Goal: Check status: Check status

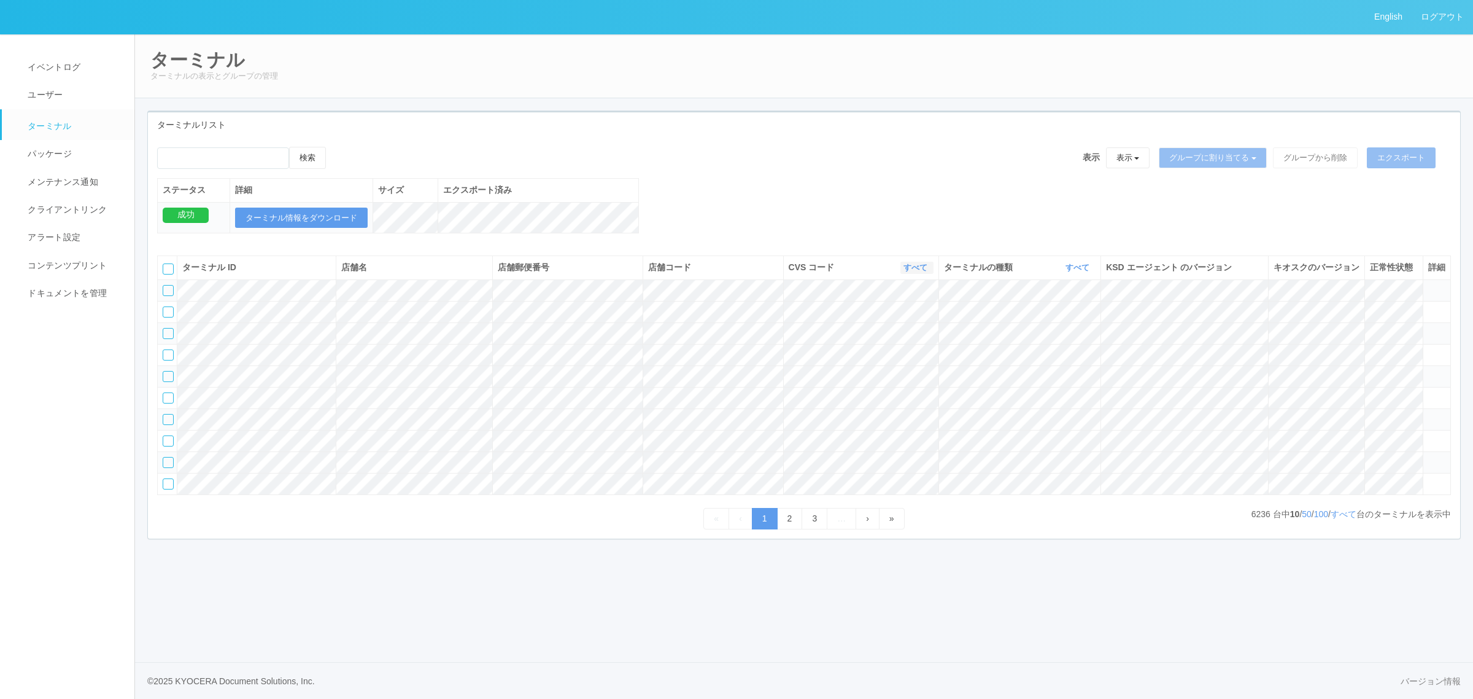
click at [907, 272] on link "すべて" at bounding box center [917, 267] width 27 height 9
click at [906, 327] on link at bounding box center [884, 319] width 97 height 17
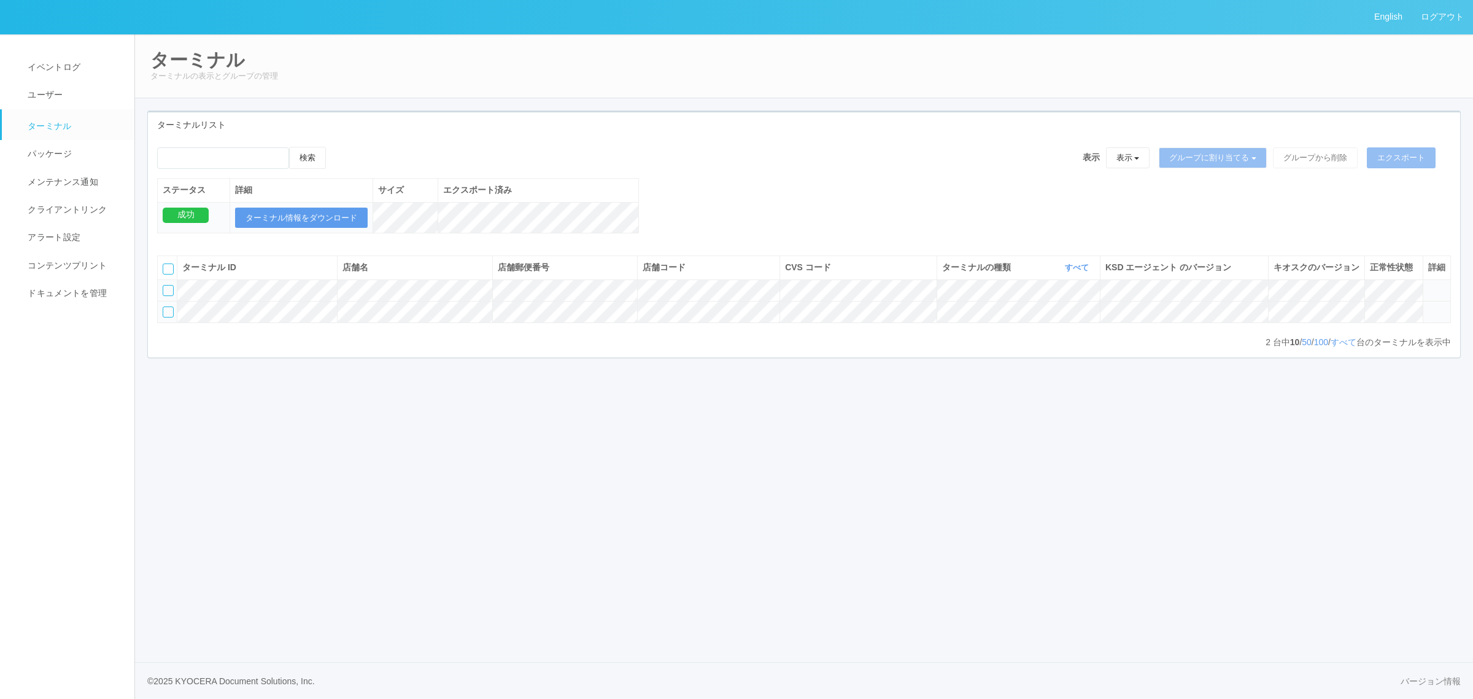
click at [1428, 306] on icon at bounding box center [1428, 306] width 0 height 0
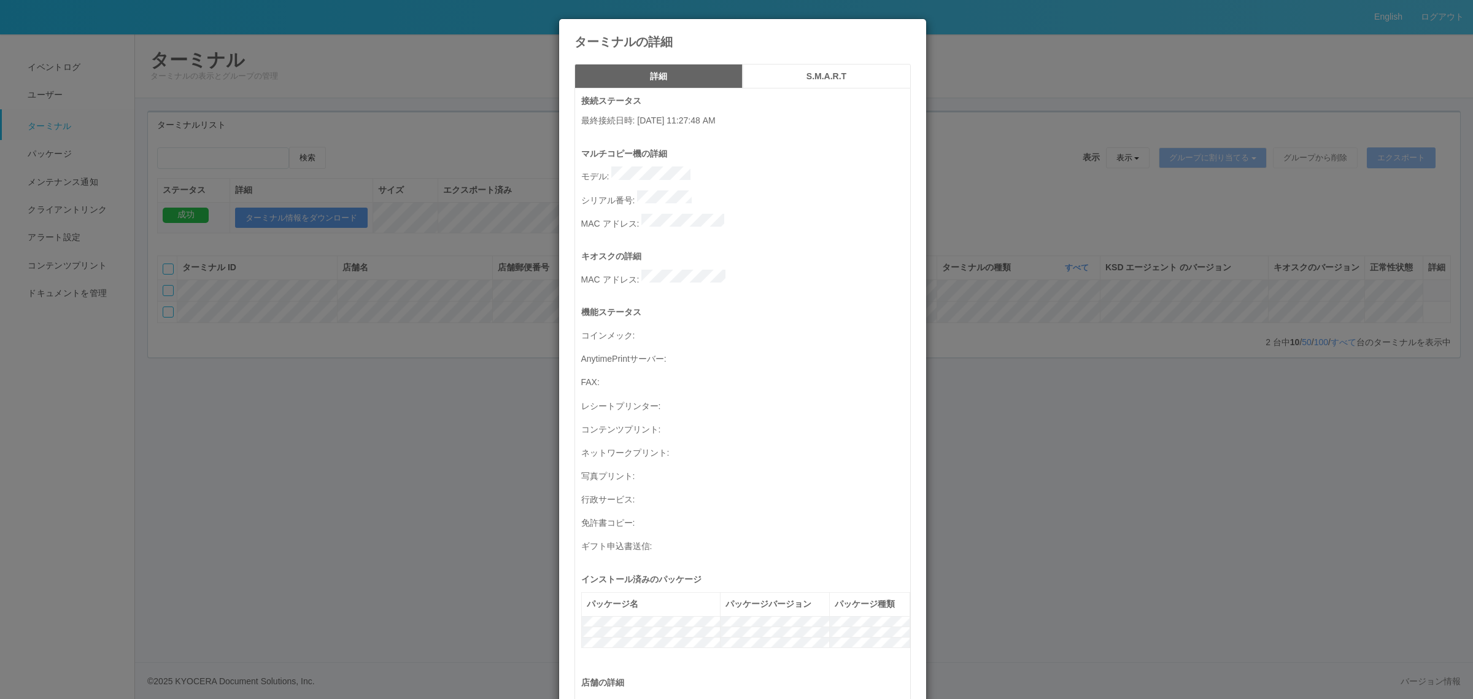
scroll to position [402, 0]
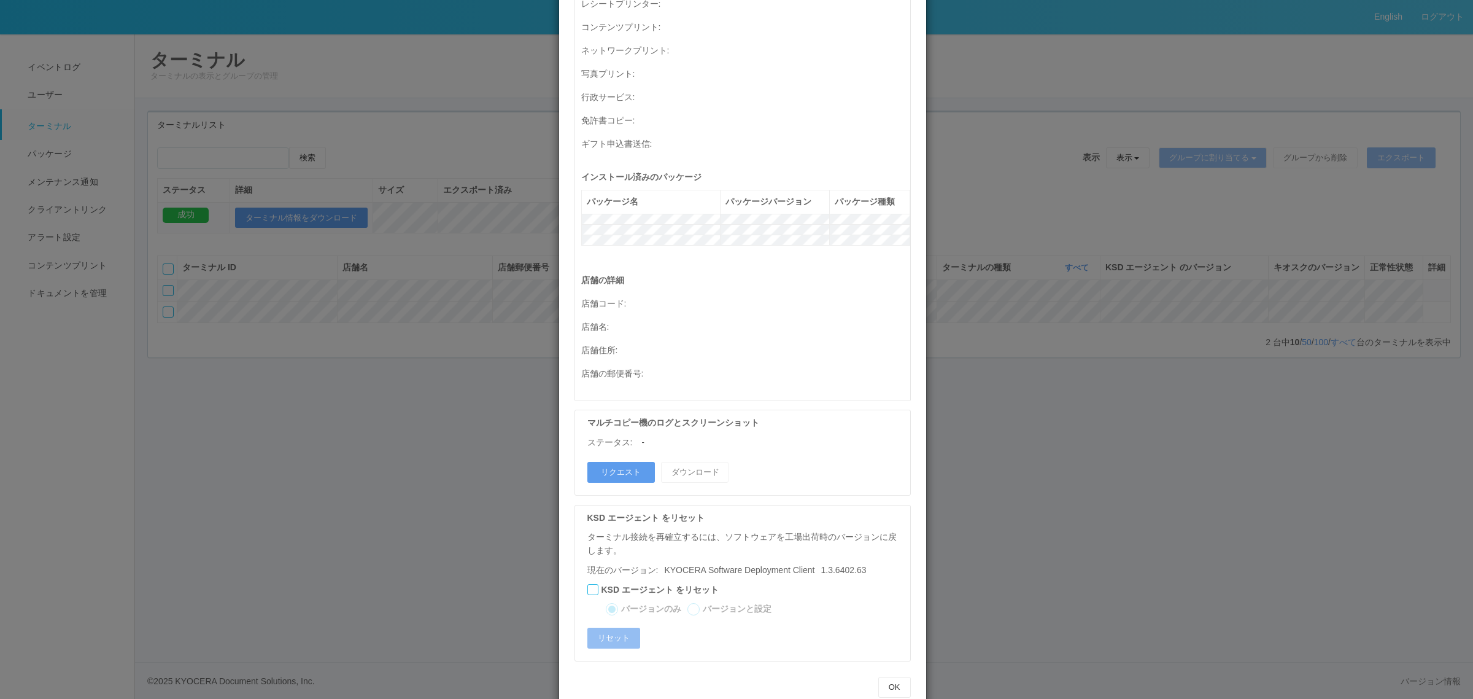
click at [327, 317] on div "ターミナルの詳細 詳細 S.M.A.R.T 接続ステータス 最終接続日時 : [DATE] 11:27:48 AM マルチコピー機の詳細 モデル : シリアル…" at bounding box center [736, 349] width 1473 height 699
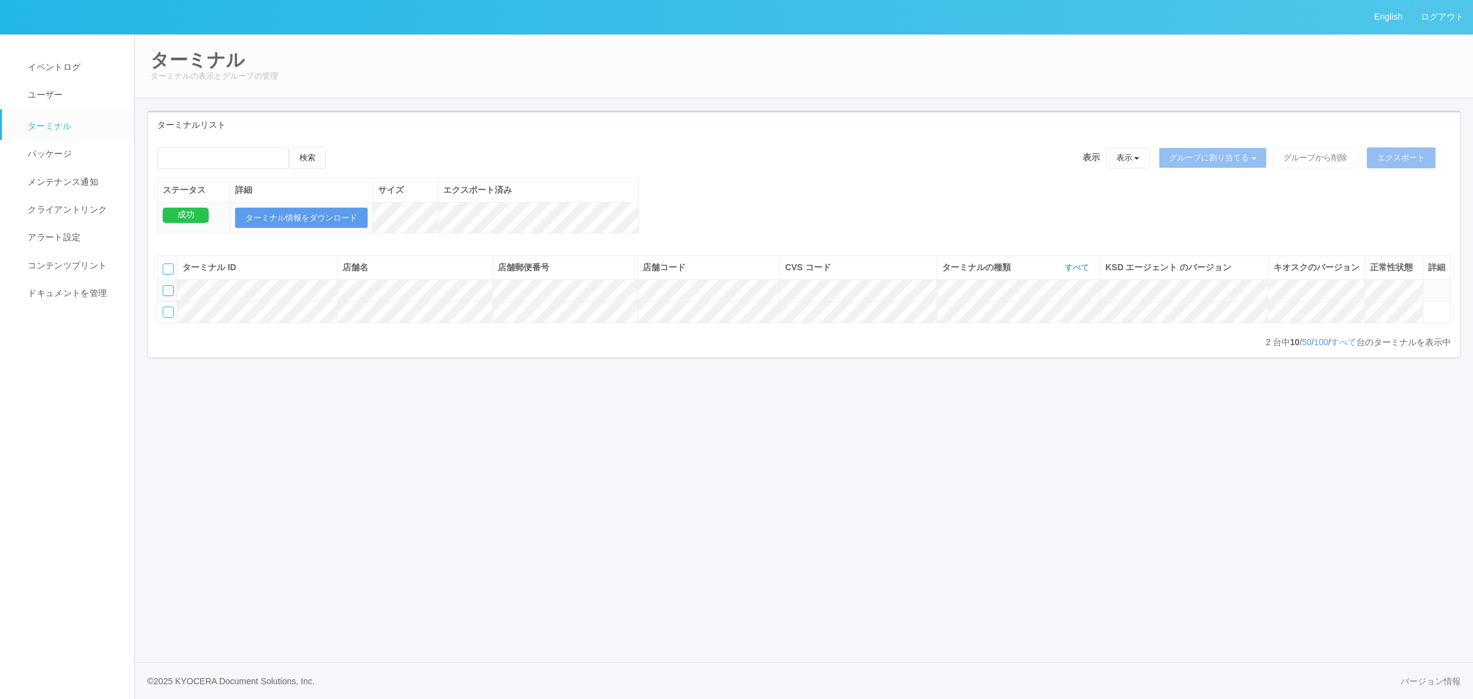
click at [933, 279] on th "CVS コード 表示 すべて 115110 300000 300001 300002 300003 300004 300005 300006 300008 3…" at bounding box center [858, 267] width 157 height 23
click at [926, 272] on icon "button" at bounding box center [927, 267] width 3 height 9
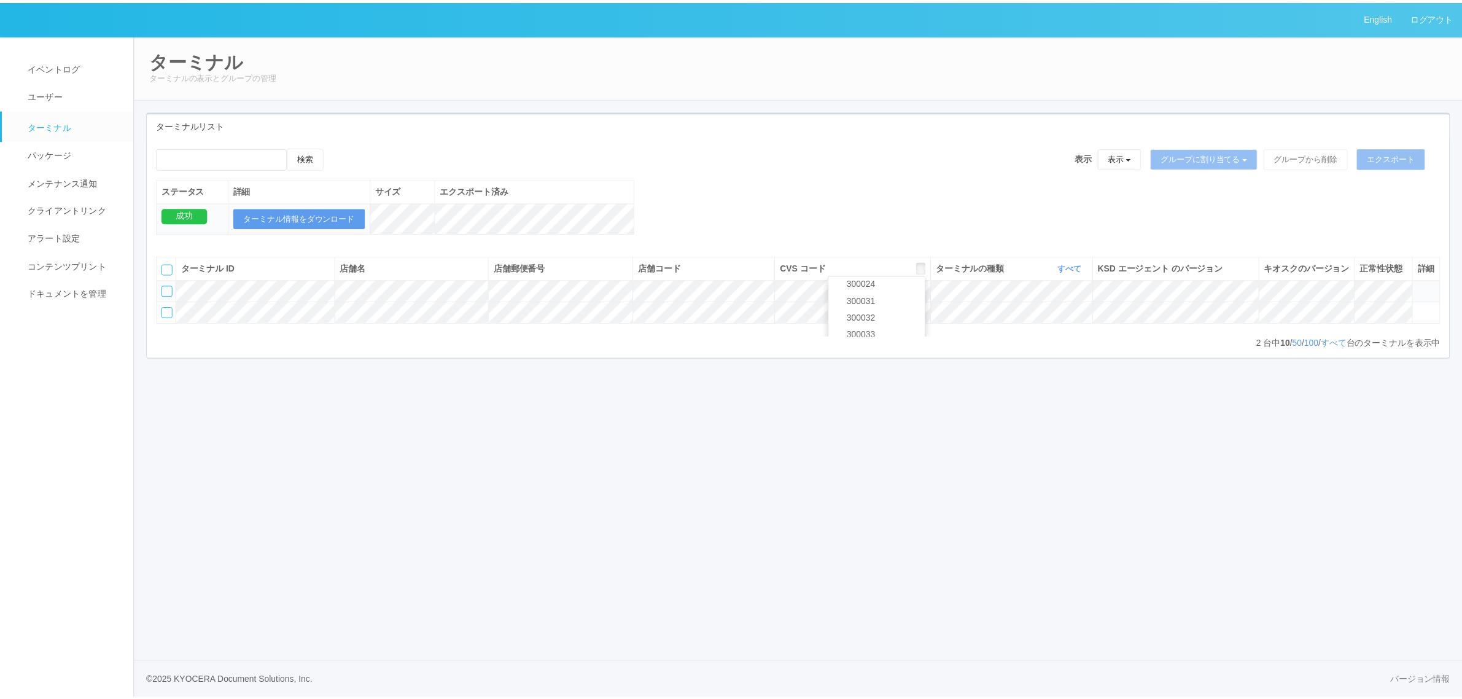
scroll to position [464, 0]
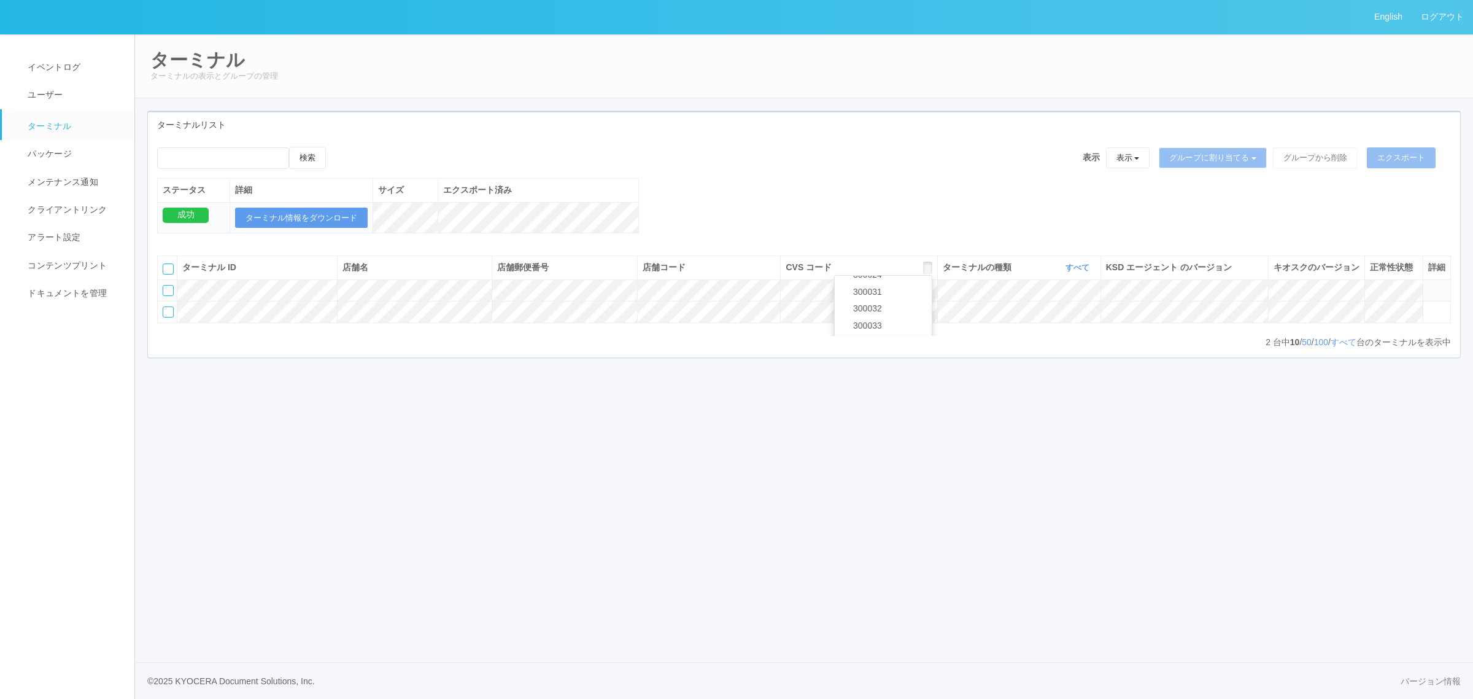
click at [902, 351] on link "300034" at bounding box center [883, 342] width 97 height 17
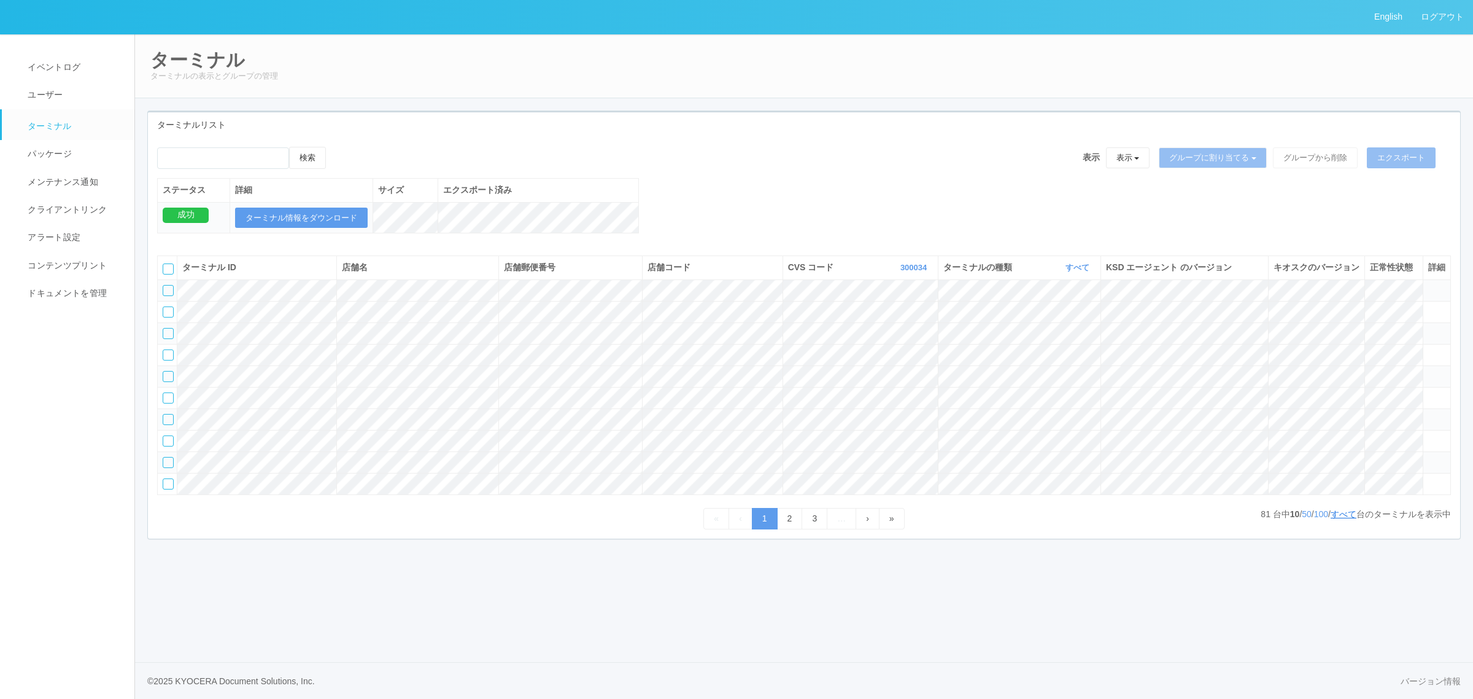
click at [1331, 519] on link "すべて" at bounding box center [1344, 514] width 26 height 10
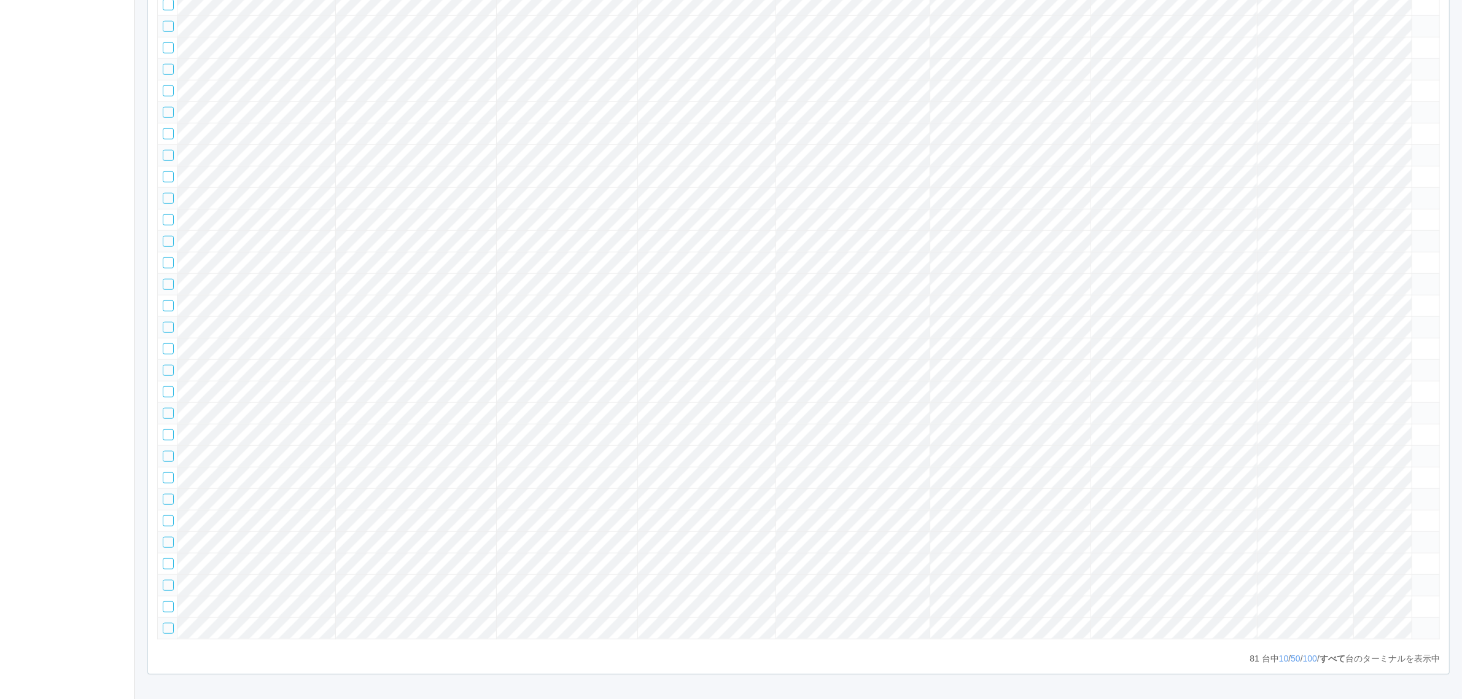
scroll to position [0, 0]
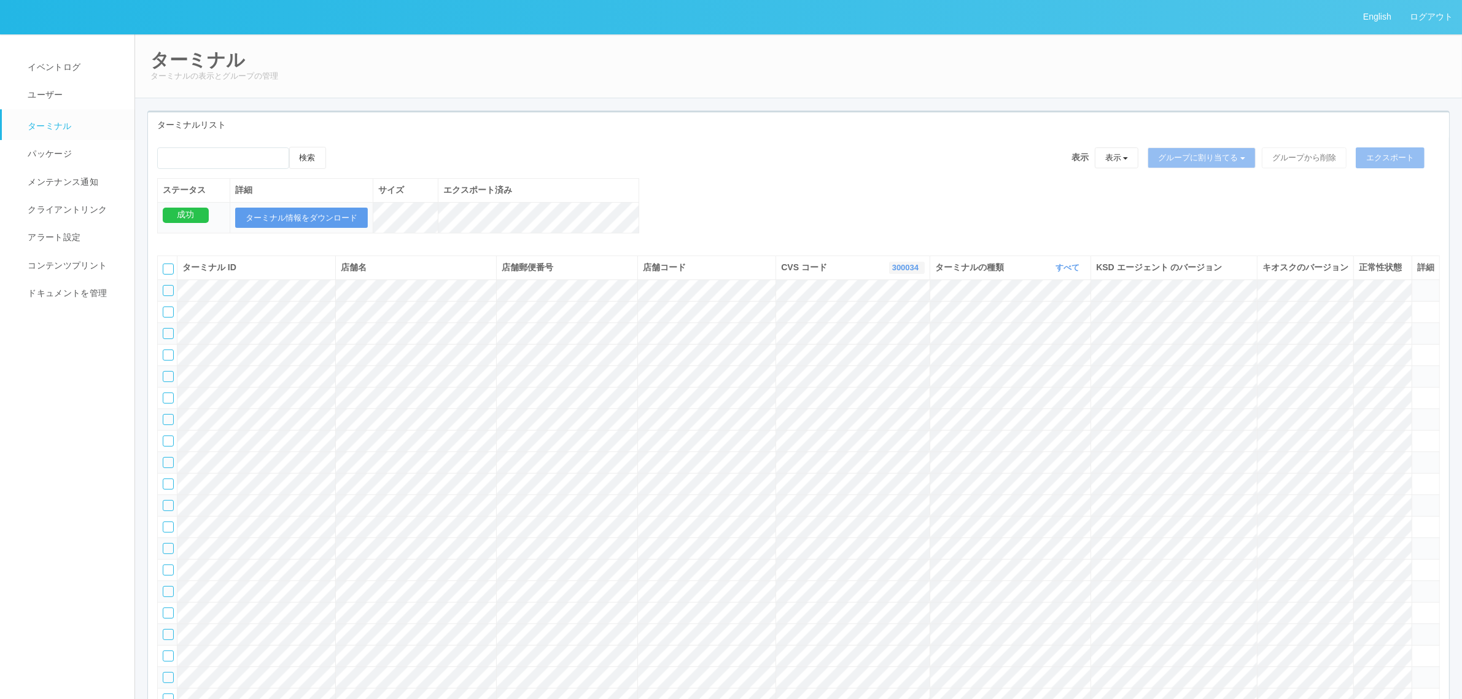
click at [901, 272] on link "300034" at bounding box center [906, 267] width 29 height 9
click at [905, 365] on link "300024" at bounding box center [875, 357] width 97 height 17
click at [698, 215] on div "検索 表示 表示 すべてのターミナル 未割り当てのターミナル グループを追加 グループ名を編集 アーカイブ済みのターミナル グループに割り当てる グループを追…" at bounding box center [798, 196] width 1301 height 99
